Goal: Information Seeking & Learning: Learn about a topic

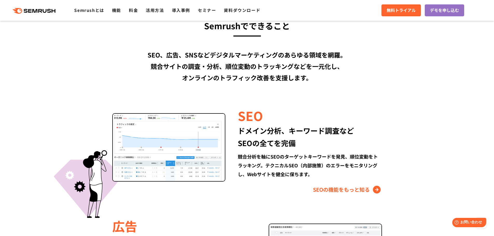
scroll to position [620, 0]
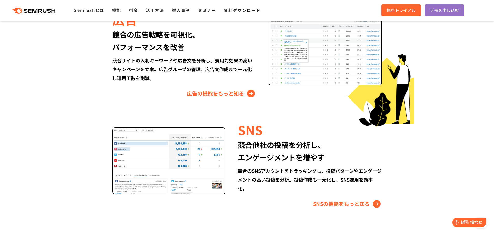
click at [217, 94] on link "広告の機能をもっと知る" at bounding box center [221, 94] width 69 height 8
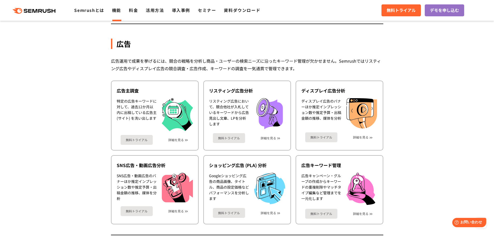
scroll to position [654, 0]
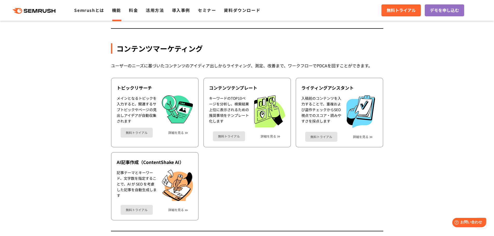
drag, startPoint x: 71, startPoint y: 105, endPoint x: 79, endPoint y: 101, distance: 8.4
